Goal: Task Accomplishment & Management: Use online tool/utility

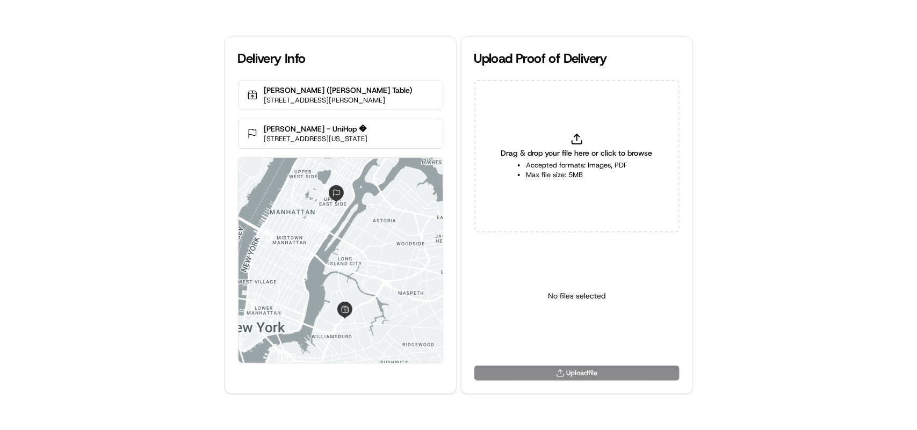
click at [568, 140] on div "Drag & drop your file here or click to browse Accepted formats: Images, PDF Max…" at bounding box center [576, 156] width 205 height 153
type input "C:\fakepath\successful delivery to address.PNG"
click at [549, 337] on html "Delivery Info Nonna Gaby (Hudson Table) 88 Withers St, Brooklyn, NY 11211, USA …" at bounding box center [458, 215] width 917 height 430
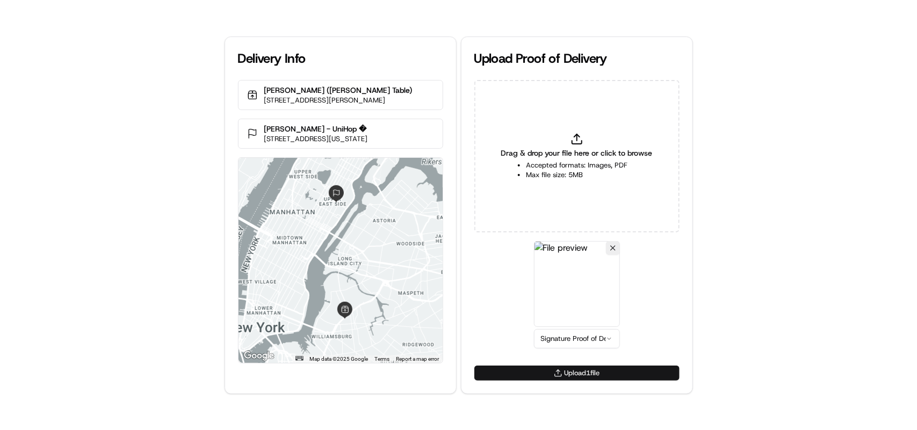
click at [562, 373] on button "Upload 1 file" at bounding box center [576, 373] width 205 height 15
